Goal: Navigation & Orientation: Find specific page/section

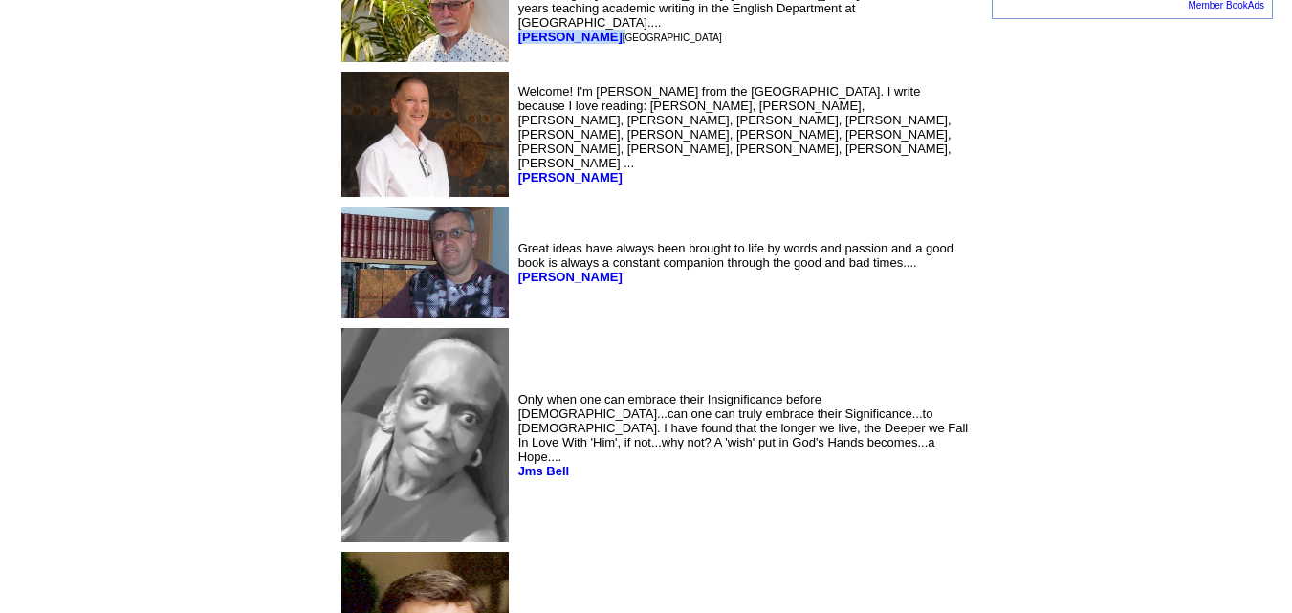
scroll to position [2136, 0]
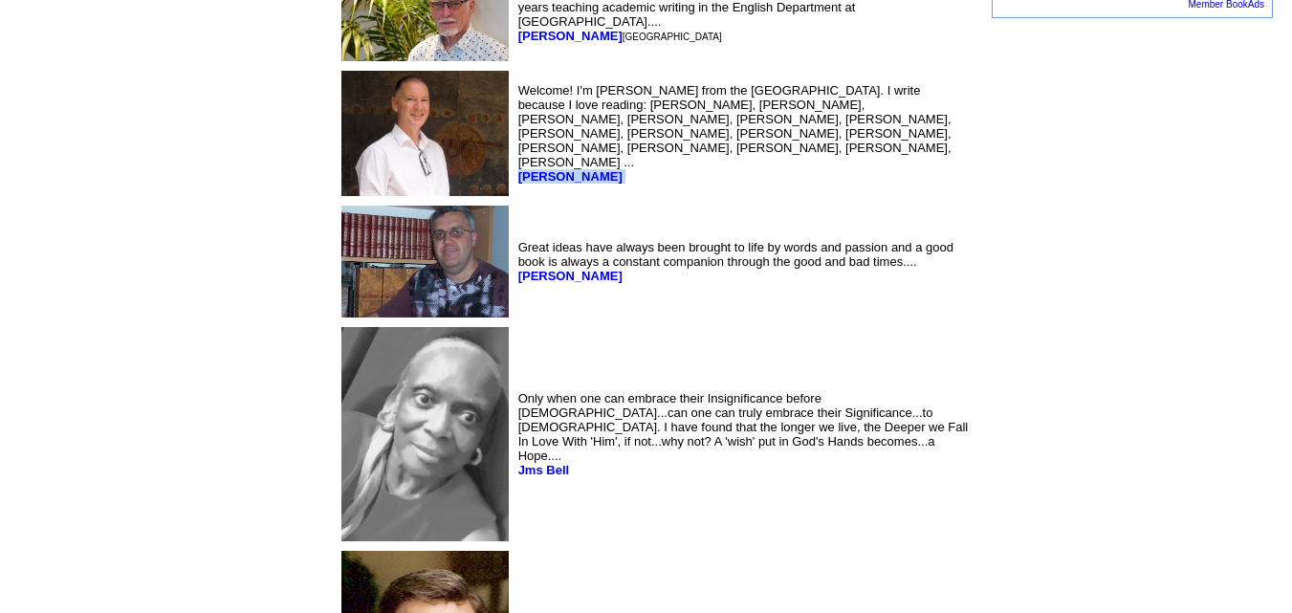
drag, startPoint x: 362, startPoint y: 190, endPoint x: 462, endPoint y: 201, distance: 101.0
click at [515, 200] on td "Welcome! I'm [PERSON_NAME] from the [GEOGRAPHIC_DATA]. I write because I love r…" at bounding box center [744, 133] width 459 height 133
copy font "[PERSON_NAME]"
click at [515, 321] on td "Great ideas have always been brought to life by words and passion and a good bo…" at bounding box center [744, 262] width 459 height 120
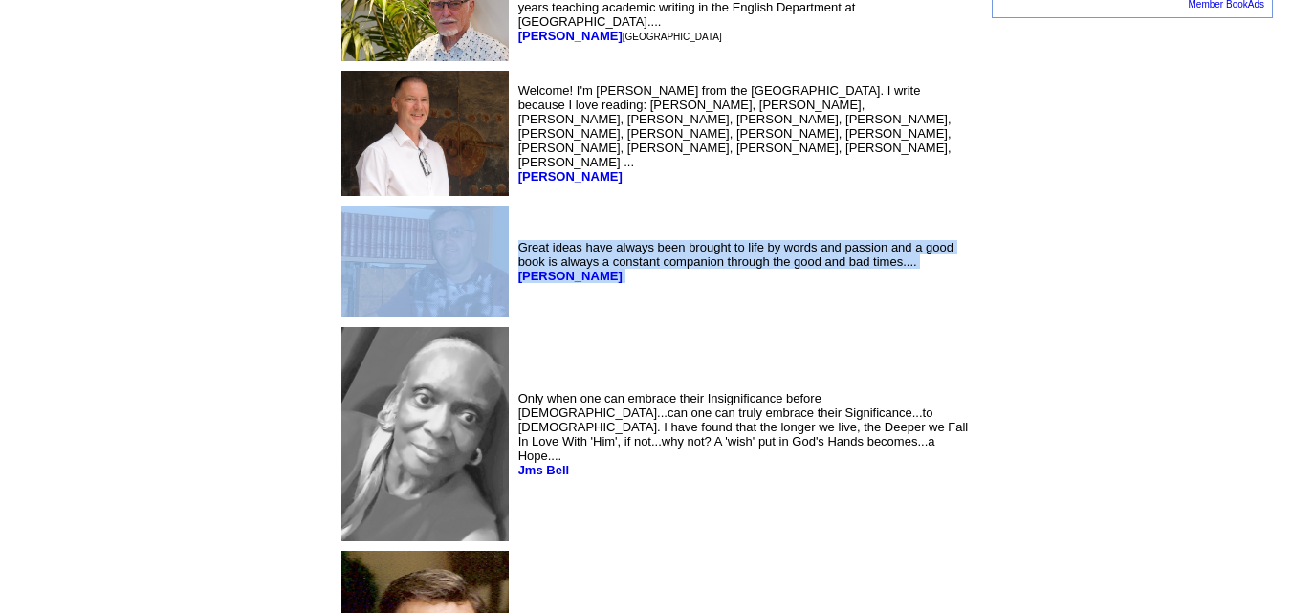
drag, startPoint x: 447, startPoint y: 318, endPoint x: 356, endPoint y: 339, distance: 93.3
click at [356, 321] on tr "Great ideas have always been brought to life by words and passion and a good bo…" at bounding box center [656, 262] width 636 height 120
click at [356, 321] on td at bounding box center [425, 262] width 175 height 120
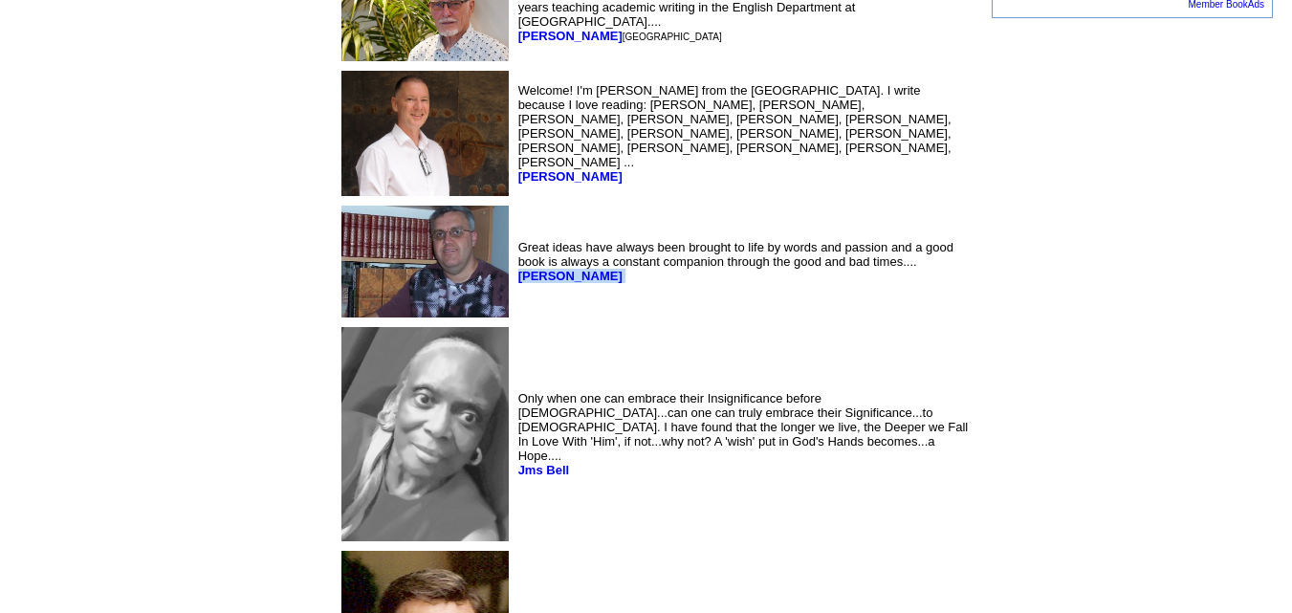
drag, startPoint x: 450, startPoint y: 313, endPoint x: 364, endPoint y: 325, distance: 87.0
click at [515, 321] on td "Great ideas have always been brought to life by words and passion and a good bo…" at bounding box center [744, 262] width 459 height 120
copy font "[PERSON_NAME]"
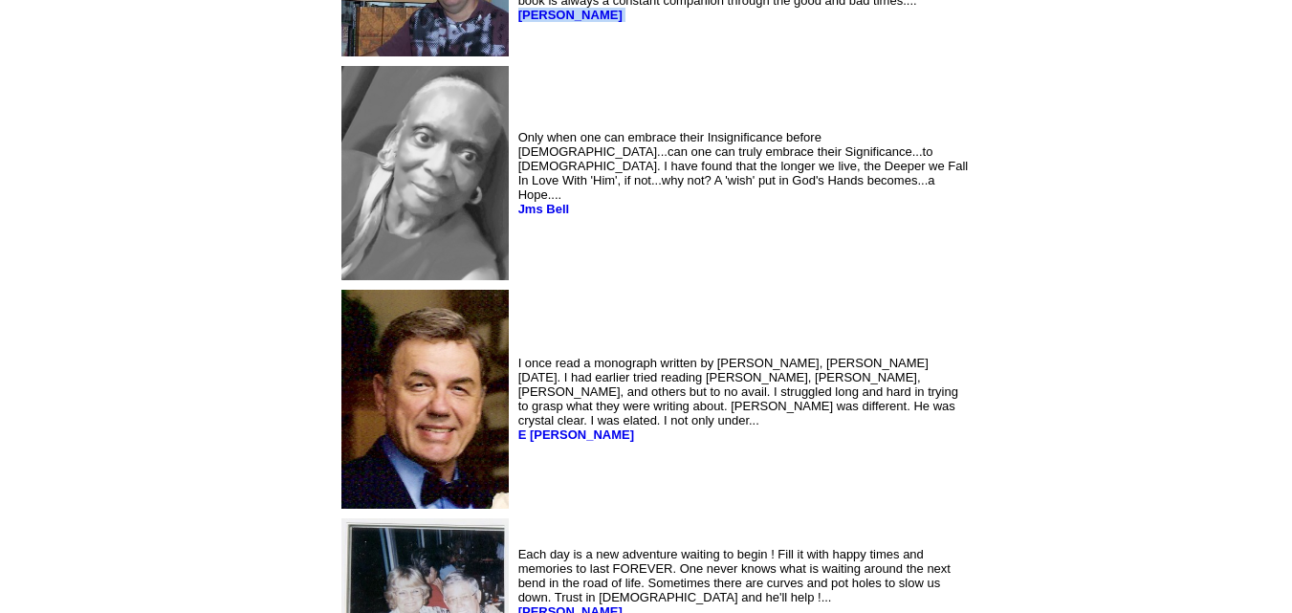
scroll to position [2401, 0]
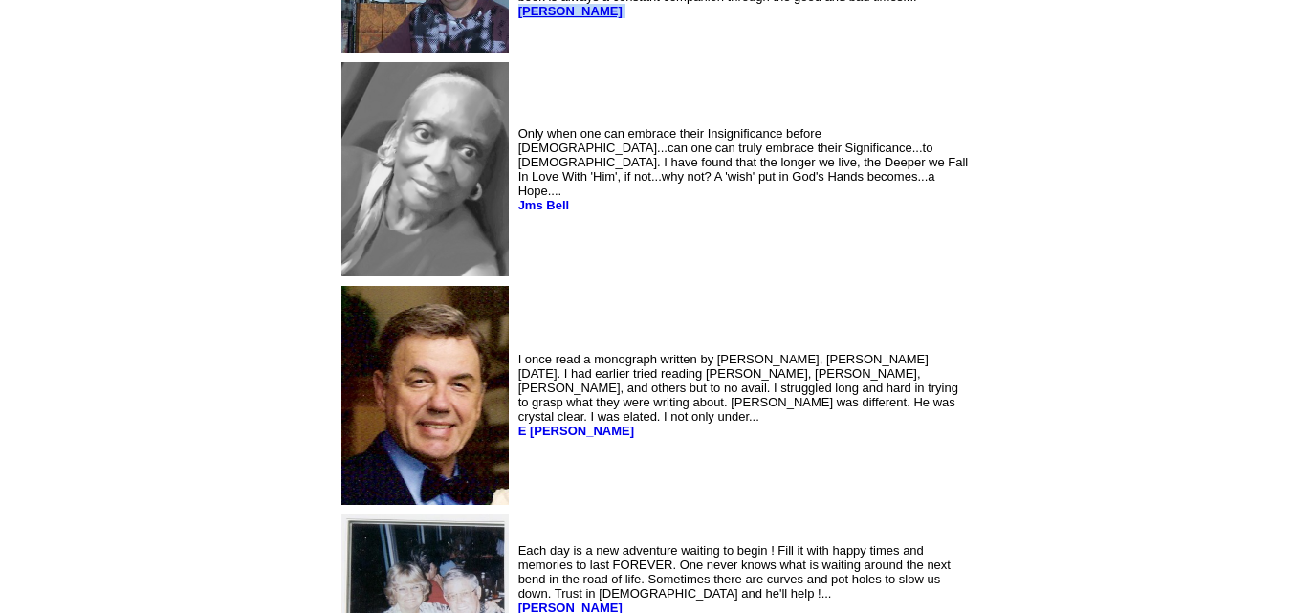
click at [518, 18] on b "[PERSON_NAME]" at bounding box center [570, 11] width 104 height 14
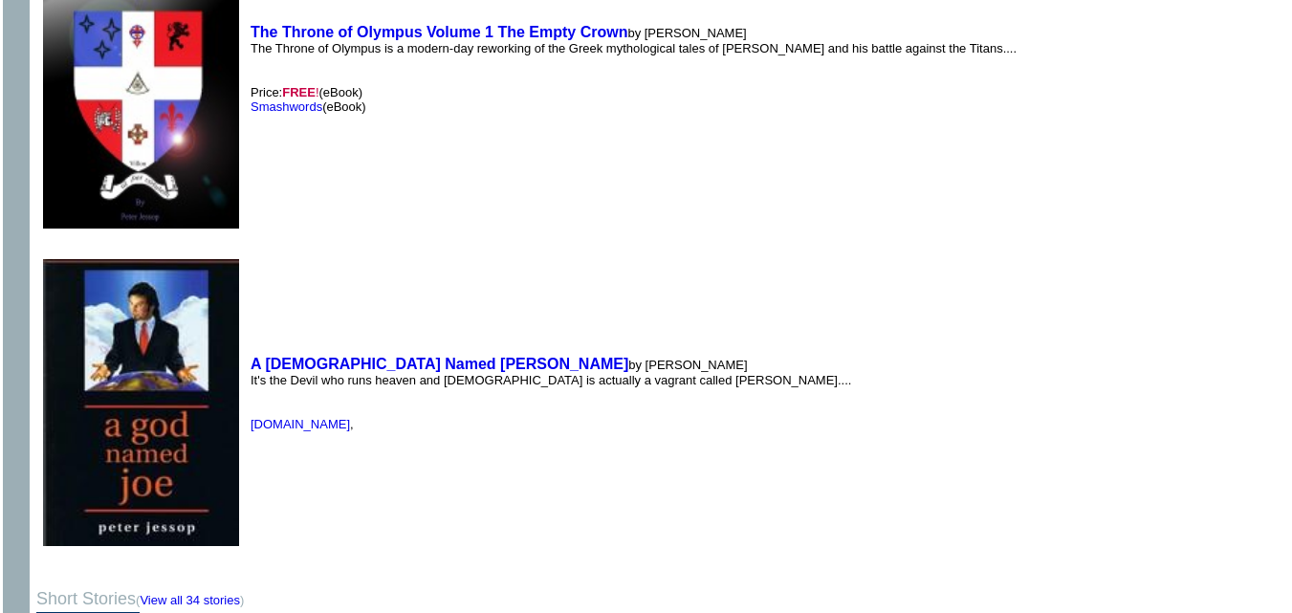
scroll to position [2184, 0]
